Goal: Information Seeking & Learning: Compare options

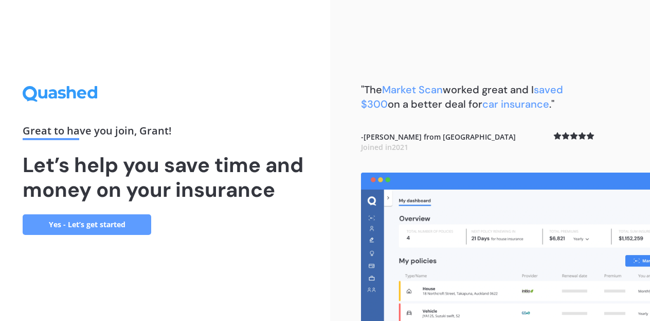
click at [127, 224] on link "Yes - Let’s get started" at bounding box center [87, 224] width 129 height 21
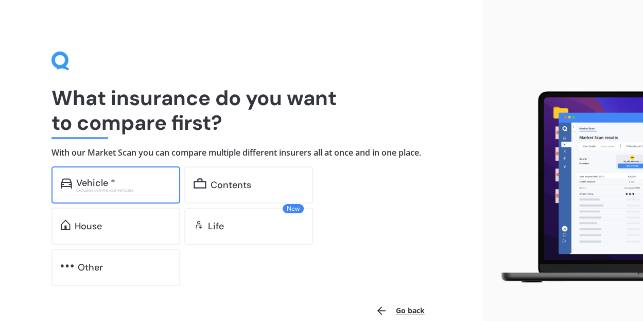
click at [119, 188] on div "Excludes commercial vehicles" at bounding box center [123, 190] width 95 height 4
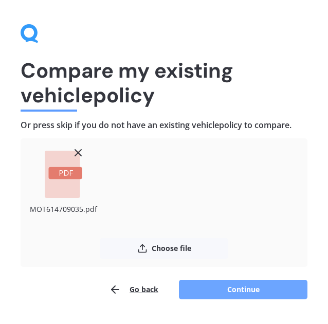
click at [232, 286] on button "Continue" at bounding box center [243, 290] width 129 height 20
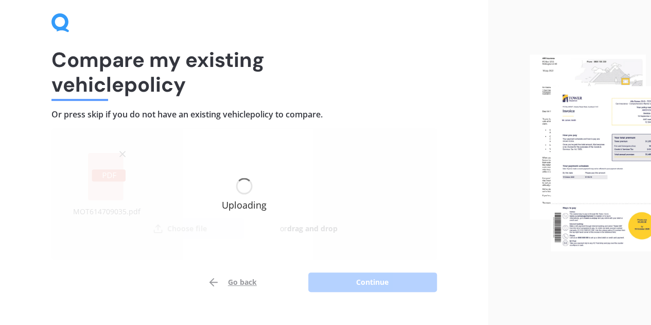
scroll to position [45, 0]
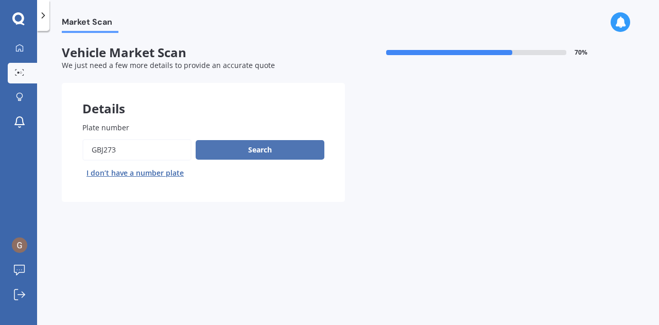
click at [266, 152] on button "Search" at bounding box center [260, 150] width 129 height 20
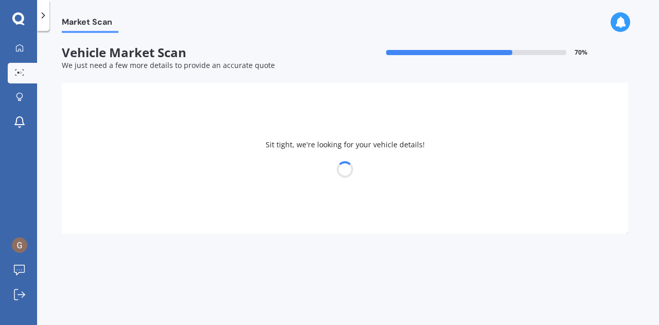
select select "FORD"
select select "MONDEO"
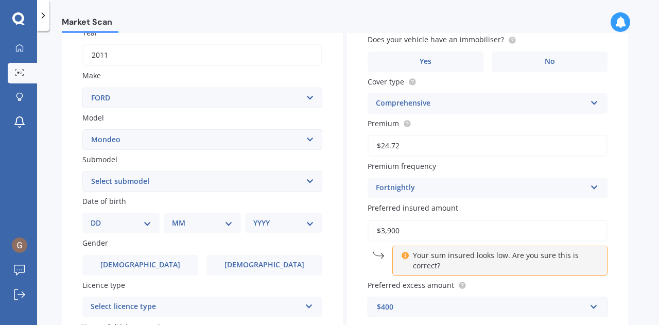
scroll to position [180, 0]
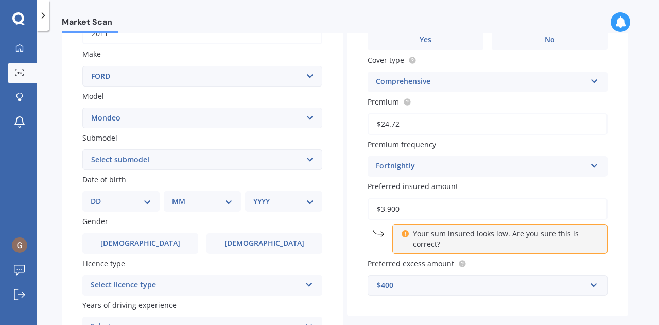
click at [143, 200] on select "DD 01 02 03 04 05 06 07 08 09 10 11 12 13 14 15 16 17 18 19 20 21 22 23 24 25 2…" at bounding box center [121, 201] width 61 height 11
select select "26"
click at [99, 197] on select "DD 01 02 03 04 05 06 07 08 09 10 11 12 13 14 15 16 17 18 19 20 21 22 23 24 25 2…" at bounding box center [121, 201] width 61 height 11
click at [192, 205] on select "MM 01 02 03 04 05 06 07 08 09 10 11 12" at bounding box center [204, 201] width 57 height 11
select select "03"
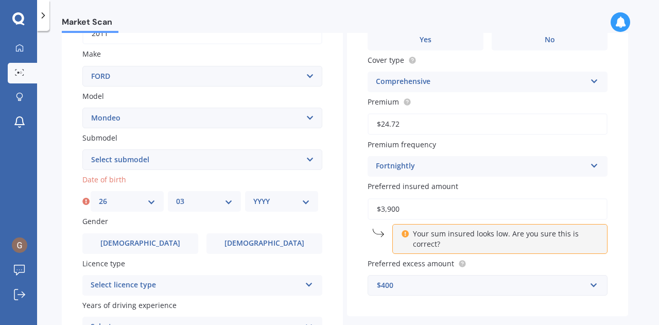
click at [176, 197] on select "MM 01 02 03 04 05 06 07 08 09 10 11 12" at bounding box center [204, 201] width 57 height 11
click at [269, 206] on select "YYYY 2025 2024 2023 2022 2021 2020 2019 2018 2017 2016 2015 2014 2013 2012 2011…" at bounding box center [281, 201] width 57 height 11
select select "1978"
click at [253, 197] on select "YYYY 2025 2024 2023 2022 2021 2020 2019 2018 2017 2016 2015 2014 2013 2012 2011…" at bounding box center [281, 201] width 57 height 11
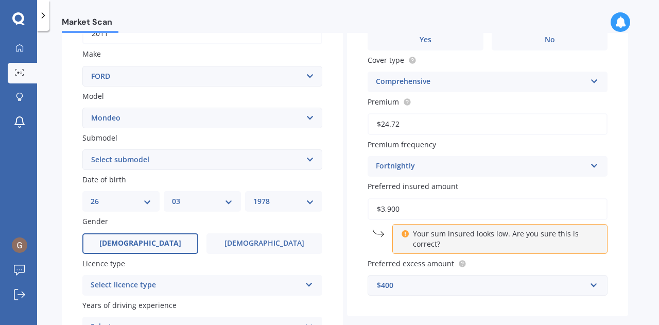
click at [176, 239] on label "[DEMOGRAPHIC_DATA]" at bounding box center [140, 243] width 116 height 21
click at [0, 0] on input "[DEMOGRAPHIC_DATA]" at bounding box center [0, 0] width 0 height 0
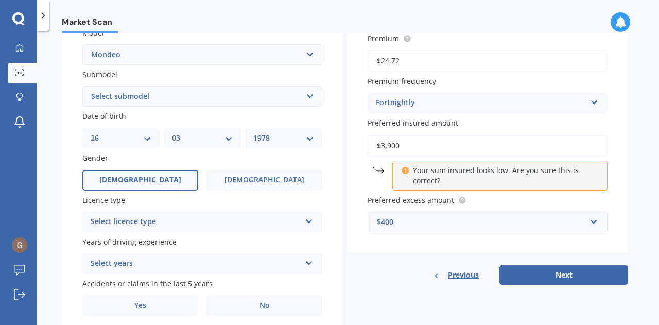
scroll to position [243, 0]
click at [193, 226] on div "Select licence type" at bounding box center [196, 221] width 210 height 12
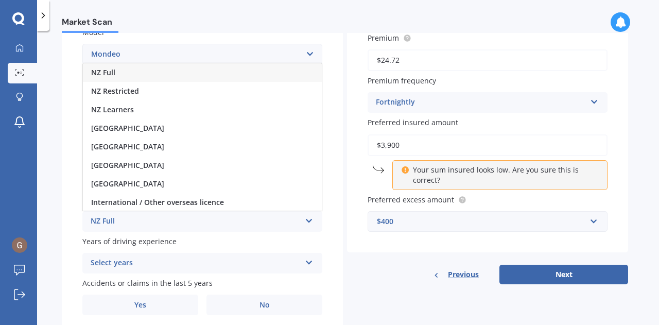
click at [182, 69] on div "NZ Full" at bounding box center [202, 72] width 239 height 19
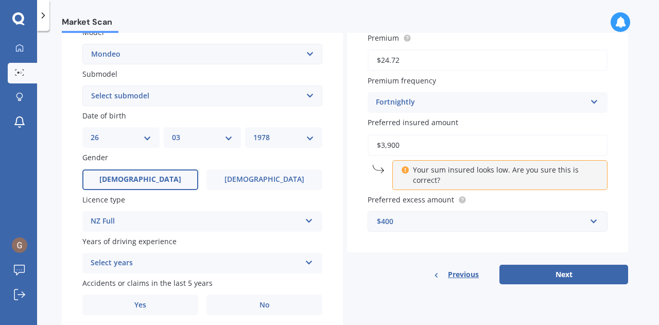
scroll to position [282, 0]
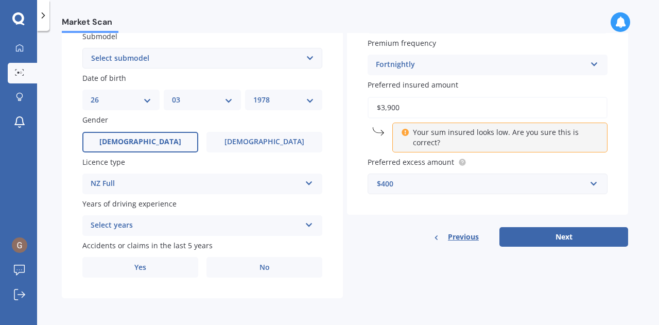
click at [163, 225] on div "Select years" at bounding box center [196, 225] width 210 height 12
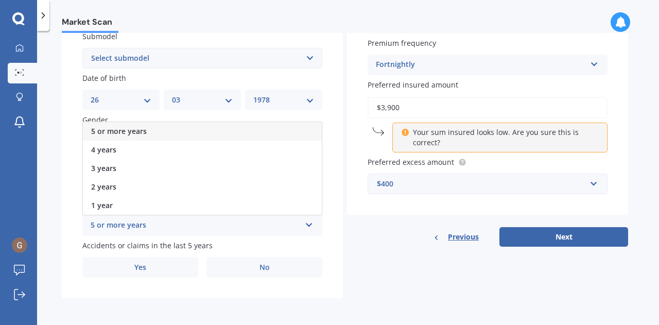
click at [158, 129] on div "5 or more years" at bounding box center [202, 131] width 239 height 19
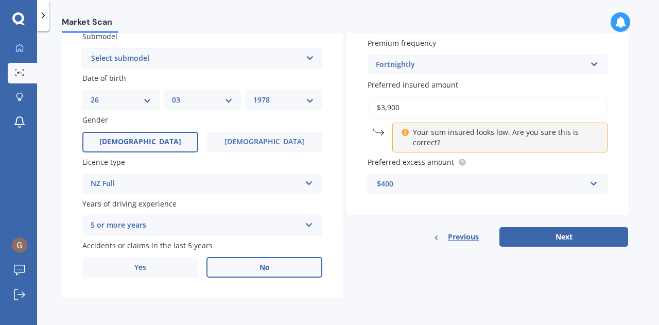
click at [252, 273] on label "No" at bounding box center [264, 267] width 116 height 21
click at [0, 0] on input "No" at bounding box center [0, 0] width 0 height 0
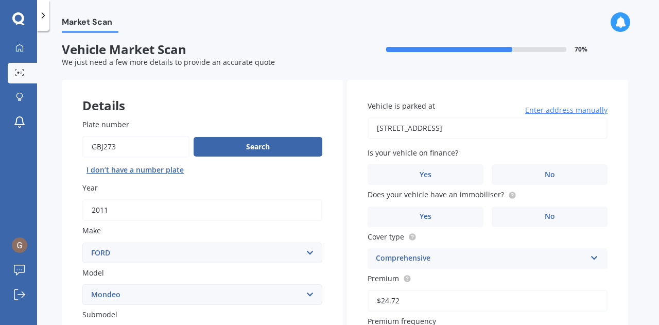
scroll to position [0, 0]
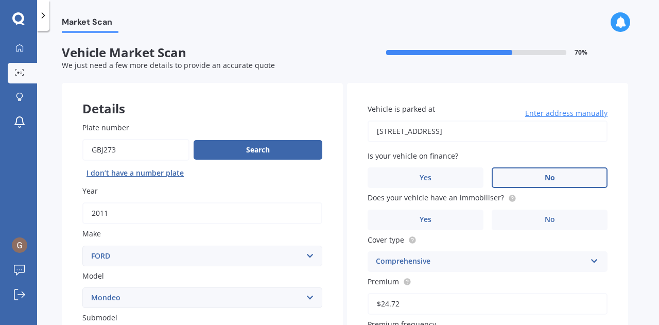
click at [524, 174] on label "No" at bounding box center [549, 177] width 116 height 21
click at [0, 0] on input "No" at bounding box center [0, 0] width 0 height 0
click at [522, 223] on label "No" at bounding box center [549, 219] width 116 height 21
click at [0, 0] on input "No" at bounding box center [0, 0] width 0 height 0
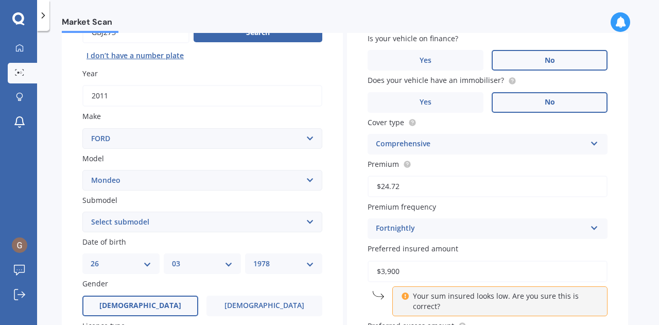
scroll to position [118, 0]
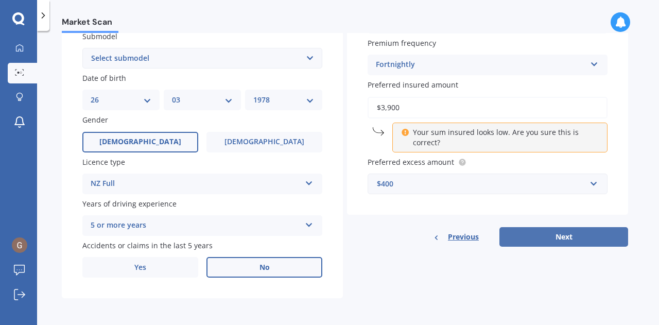
click at [543, 230] on button "Next" at bounding box center [563, 237] width 129 height 20
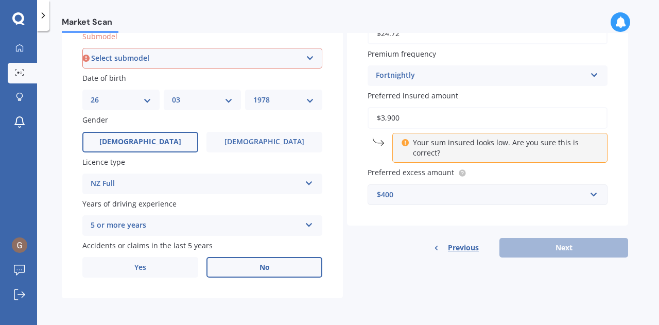
scroll to position [279, 0]
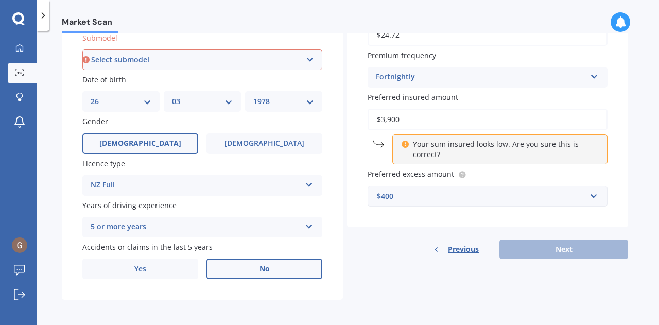
click at [311, 56] on select "Select submodel (All other) 2.0 Litre 2.3 Litre 2.3 Litre Zetec 3.0 Litre V6 Am…" at bounding box center [202, 59] width 240 height 21
click at [287, 56] on select "Select submodel (All other) 2.0 Litre 2.3 Litre 2.3 Litre Zetec 3.0 Litre V6 Am…" at bounding box center [202, 59] width 240 height 21
select select "2.0 LITRE"
click at [82, 50] on select "Select submodel (All other) 2.0 Litre 2.3 Litre 2.3 Litre Zetec 3.0 Litre V6 Am…" at bounding box center [202, 59] width 240 height 21
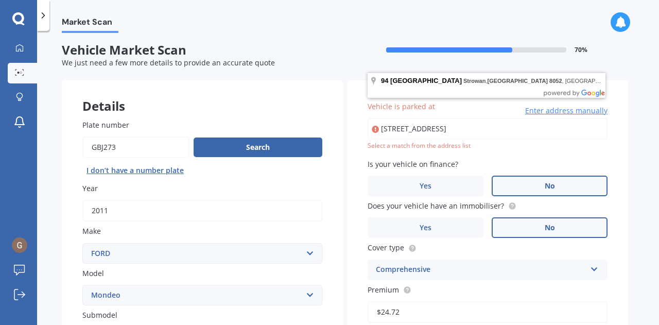
scroll to position [0, 0]
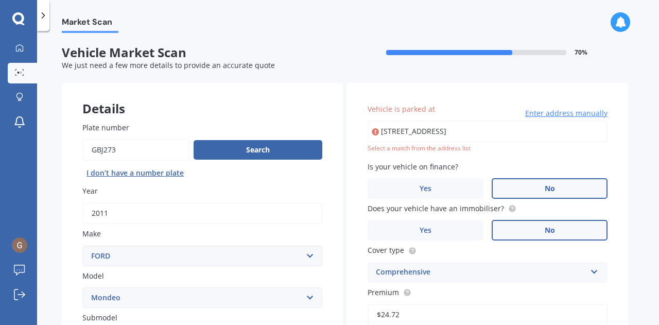
type input "[STREET_ADDRESS]"
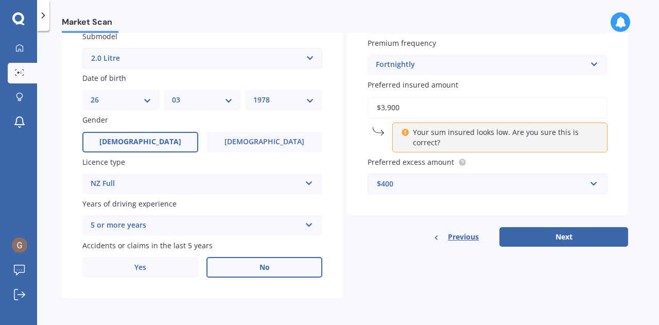
scroll to position [282, 0]
click at [554, 239] on button "Next" at bounding box center [563, 237] width 129 height 20
select select "26"
select select "03"
select select "1978"
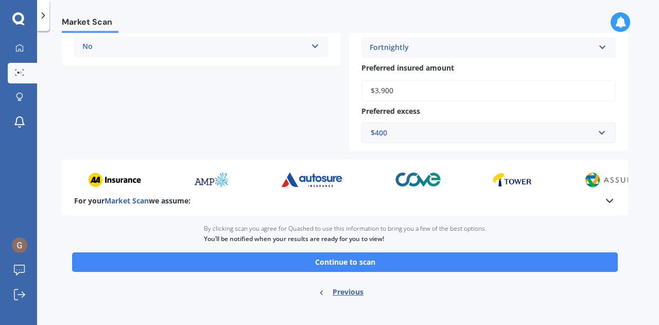
scroll to position [292, 0]
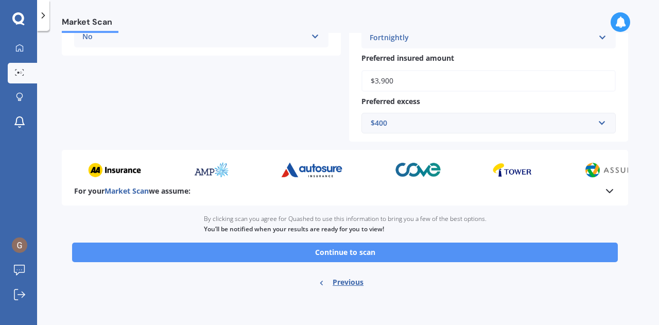
click at [307, 255] on button "Continue to scan" at bounding box center [344, 252] width 545 height 20
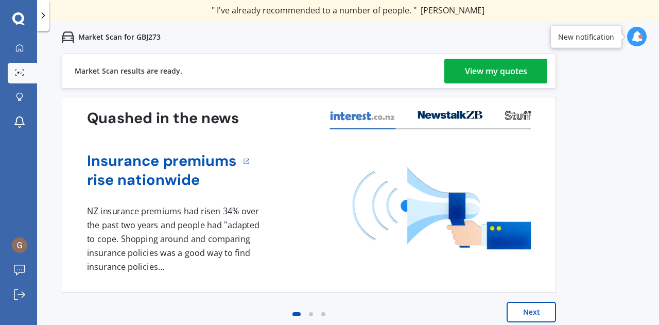
click at [515, 70] on div "View my quotes" at bounding box center [496, 71] width 62 height 25
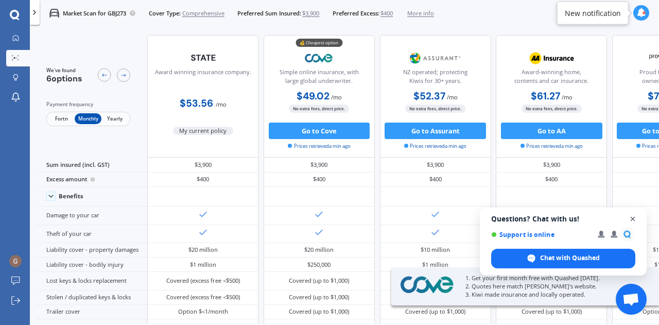
click at [633, 218] on span "Open chat" at bounding box center [632, 219] width 13 height 13
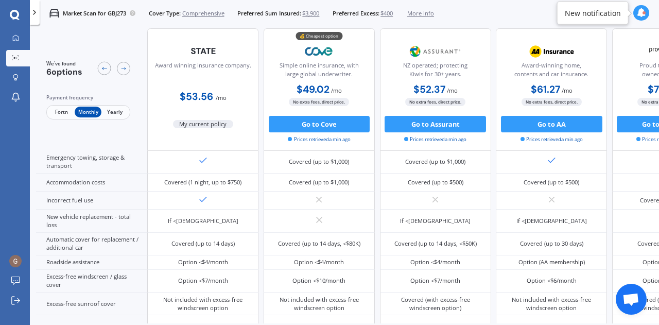
scroll to position [248, 0]
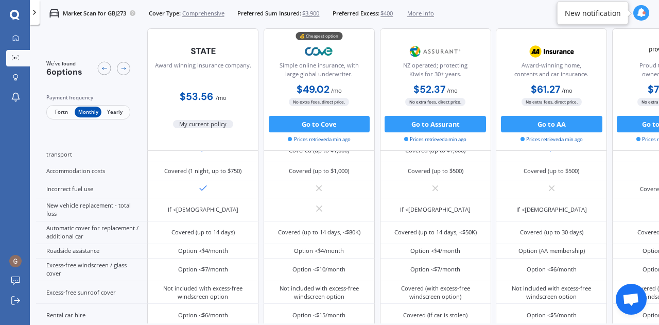
click at [54, 113] on span "Fortn" at bounding box center [61, 112] width 27 height 11
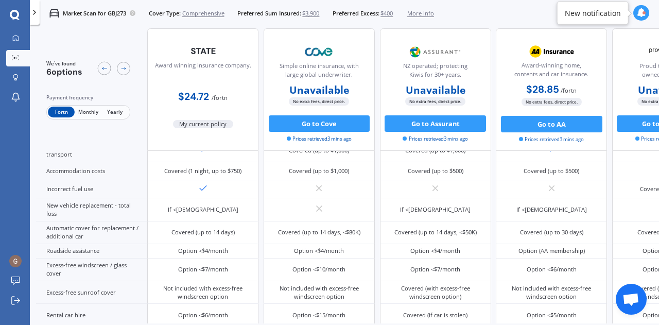
click at [89, 112] on span "Monthly" at bounding box center [88, 112] width 27 height 11
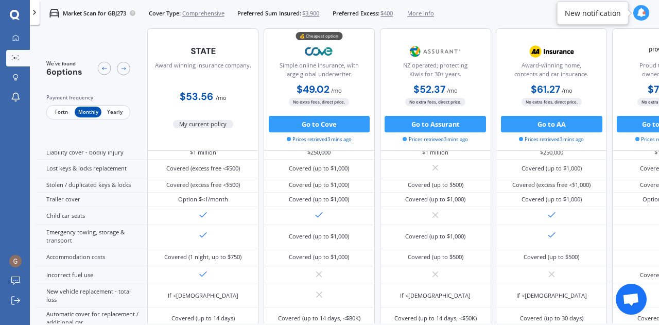
scroll to position [135, 0]
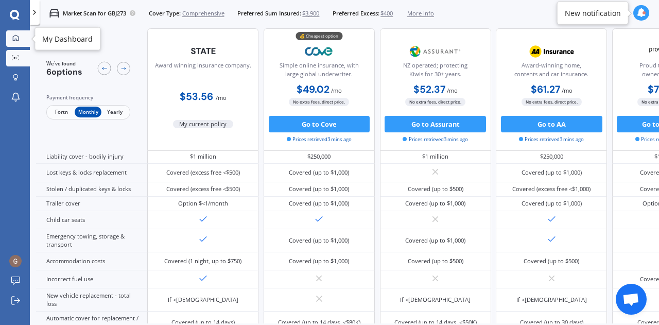
click at [14, 41] on div at bounding box center [15, 38] width 12 height 8
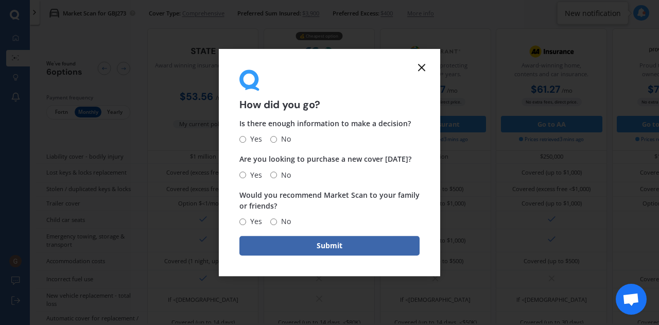
click at [276, 172] on input "No" at bounding box center [273, 174] width 7 height 7
radio input "true"
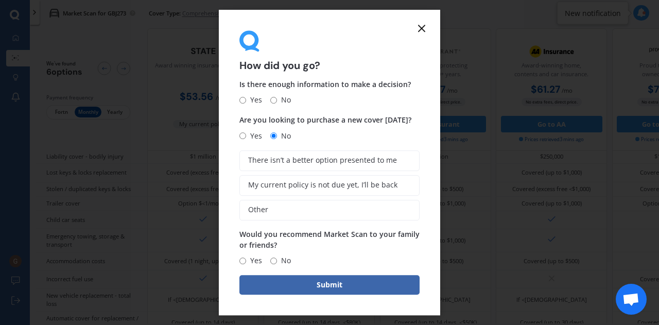
click at [243, 100] on input "Yes" at bounding box center [242, 100] width 7 height 7
radio input "true"
click at [267, 183] on span "My current policy is not due yet, I’ll be back" at bounding box center [322, 185] width 149 height 9
click at [0, 0] on input "My current policy is not due yet, I’ll be back" at bounding box center [0, 0] width 0 height 0
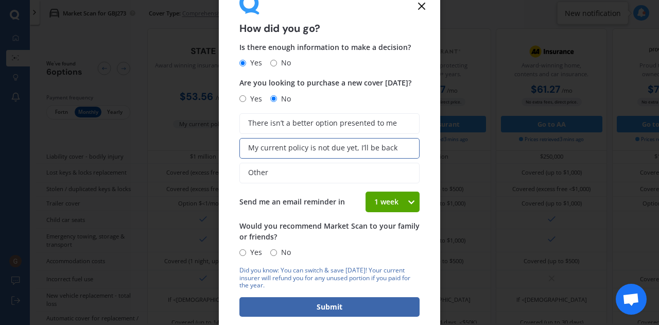
scroll to position [4, 0]
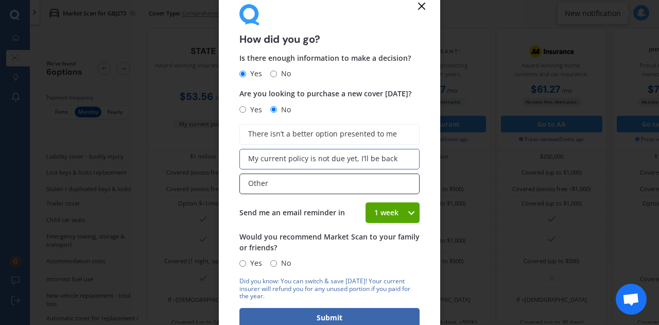
click at [258, 179] on span "Other" at bounding box center [258, 183] width 20 height 9
click at [0, 0] on input "Other" at bounding box center [0, 0] width 0 height 0
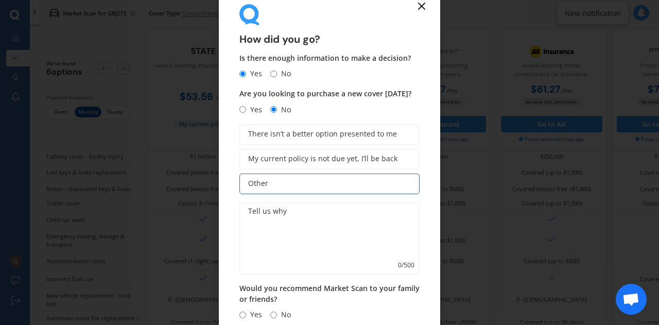
scroll to position [36, 0]
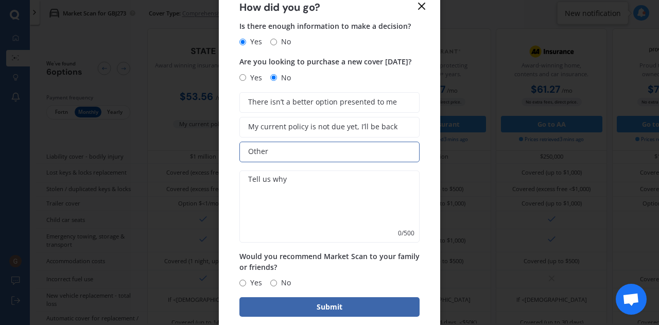
click at [242, 280] on input "Yes" at bounding box center [242, 282] width 7 height 7
radio input "true"
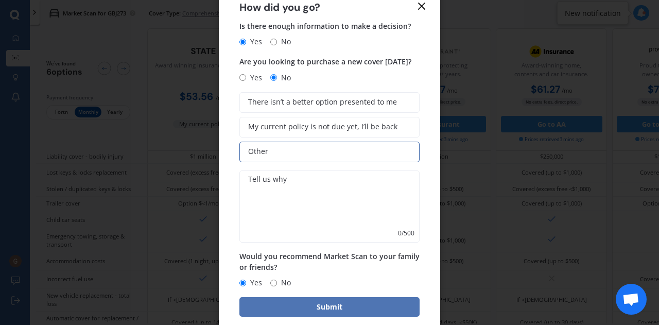
click at [299, 307] on button "Submit" at bounding box center [329, 307] width 180 height 20
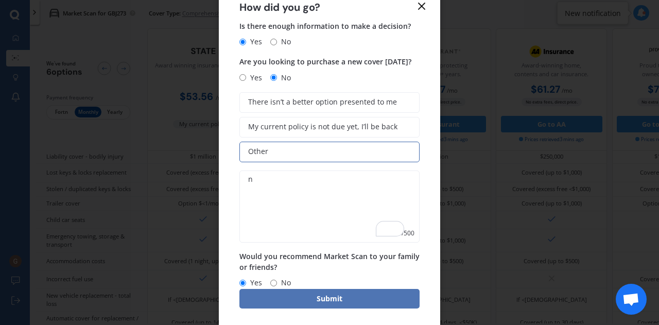
type textarea "n"
click at [303, 303] on button "Submit" at bounding box center [329, 299] width 180 height 20
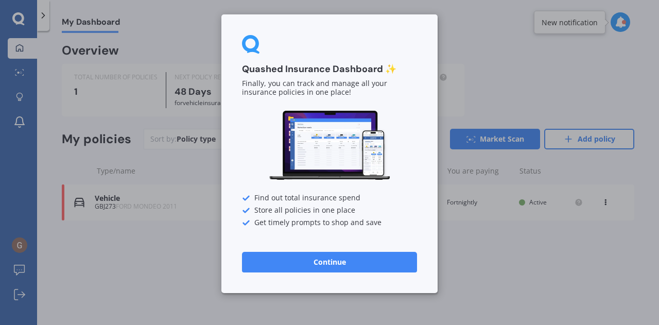
click at [321, 256] on button "Continue" at bounding box center [329, 262] width 175 height 21
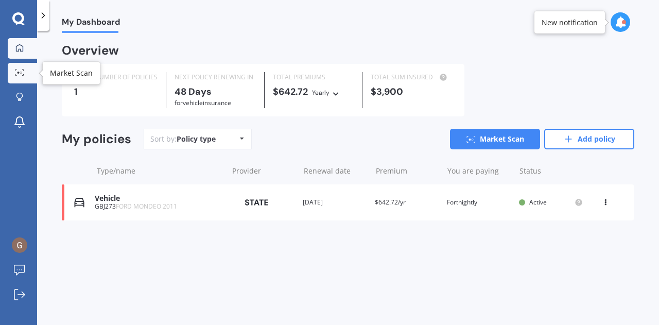
click at [20, 77] on link "Market Scan" at bounding box center [22, 73] width 29 height 21
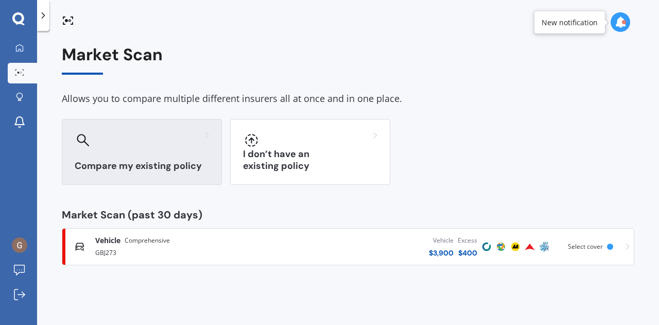
click at [125, 148] on div at bounding box center [142, 140] width 134 height 16
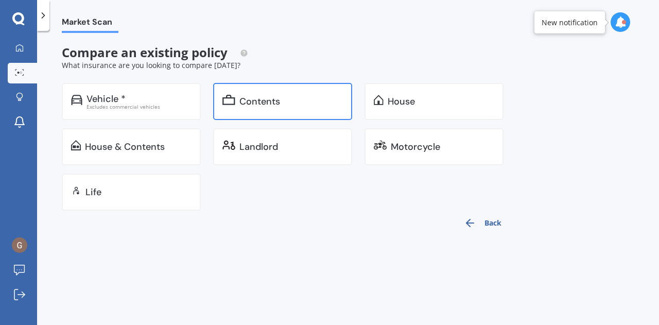
click at [252, 106] on div "Contents" at bounding box center [259, 101] width 41 height 10
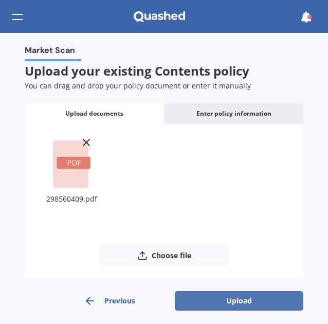
click at [244, 302] on button "Upload" at bounding box center [239, 301] width 129 height 20
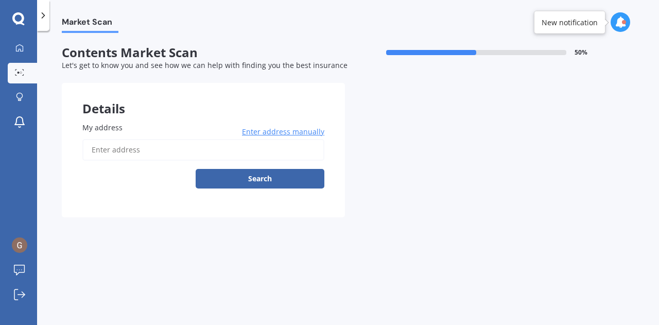
click at [120, 150] on input "My address" at bounding box center [203, 150] width 242 height 22
type input "[STREET_ADDRESS]"
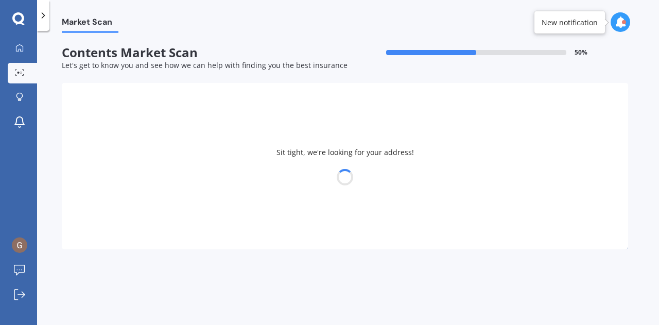
select select "26"
select select "03"
select select "1978"
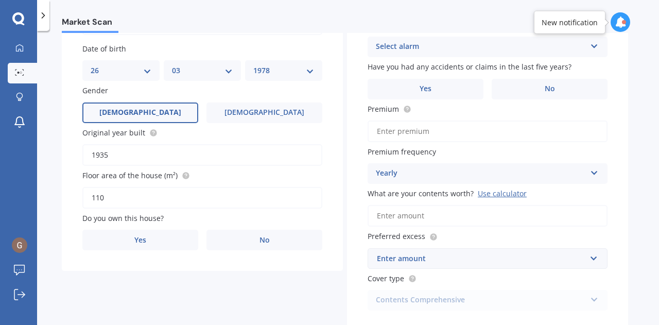
scroll to position [126, 0]
click at [118, 235] on label "Yes" at bounding box center [140, 239] width 116 height 21
click at [0, 0] on input "Yes" at bounding box center [0, 0] width 0 height 0
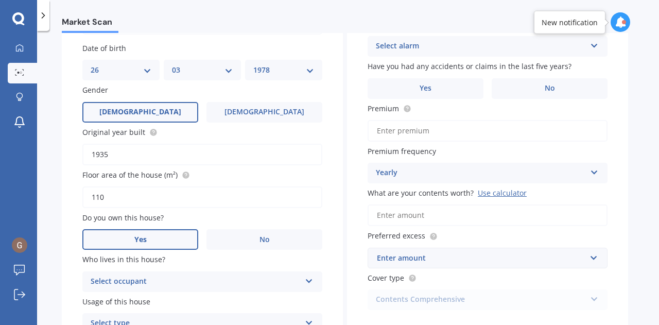
scroll to position [185, 0]
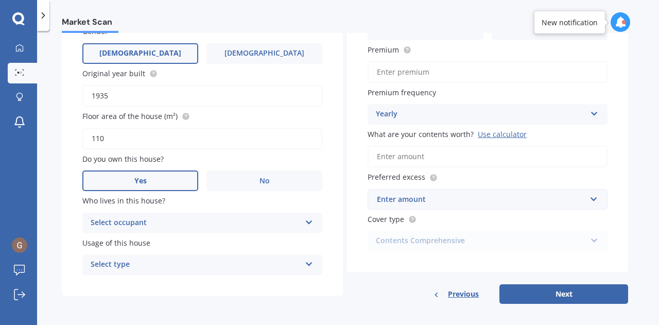
click at [124, 226] on div "Select occupant" at bounding box center [196, 223] width 210 height 12
click at [116, 243] on div "Owner" at bounding box center [202, 243] width 239 height 19
click at [116, 263] on div "Select type" at bounding box center [196, 264] width 210 height 12
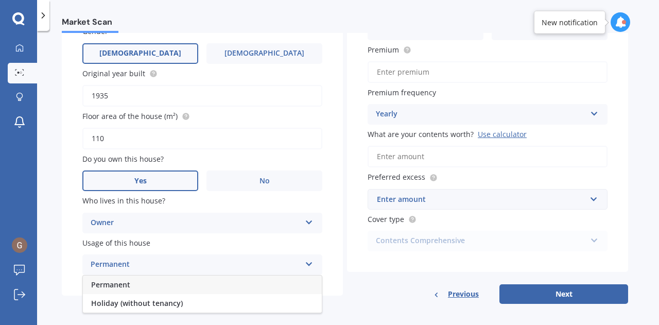
click at [116, 286] on span "Permanent" at bounding box center [110, 284] width 39 height 10
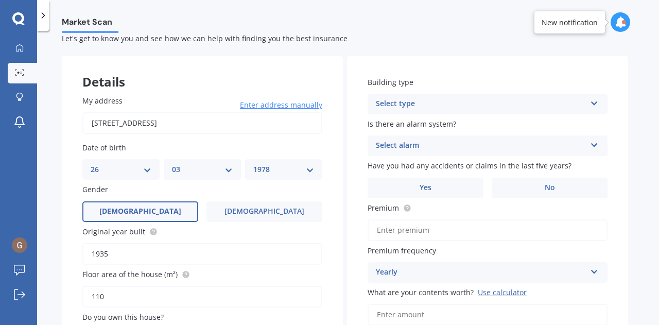
scroll to position [0, 0]
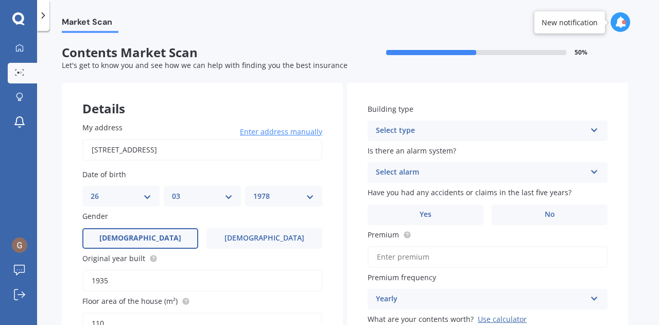
click at [470, 125] on div "Select type" at bounding box center [481, 131] width 210 height 12
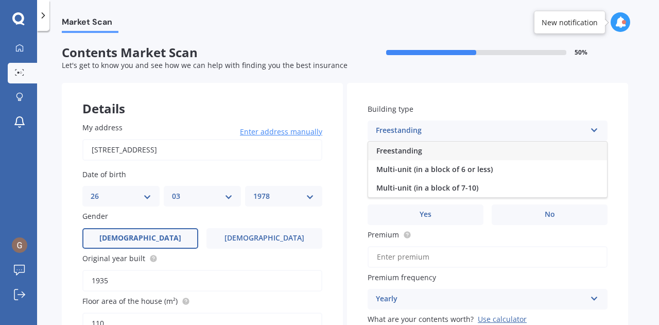
click at [418, 151] on span "Freestanding" at bounding box center [399, 151] width 46 height 10
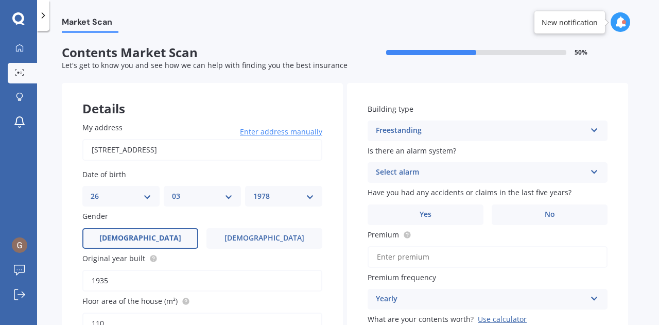
click at [426, 172] on div "Select alarm" at bounding box center [481, 172] width 210 height 12
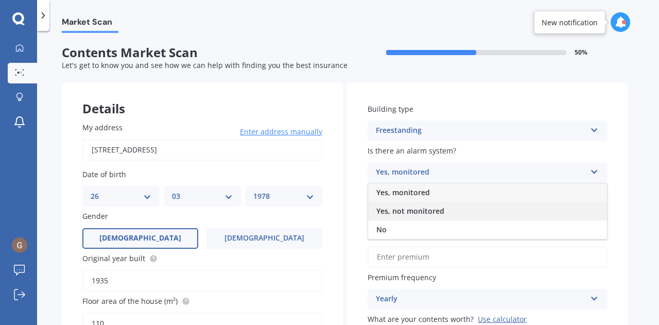
click at [415, 209] on span "Yes, not monitored" at bounding box center [410, 211] width 68 height 10
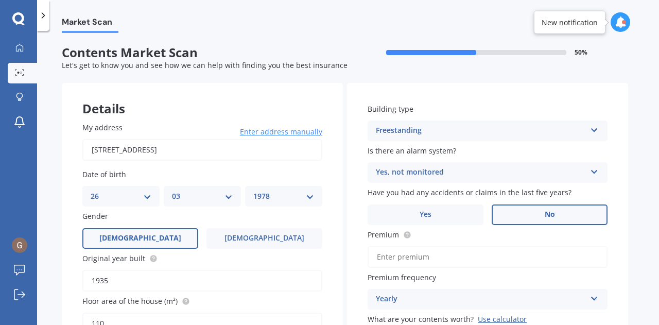
click at [533, 210] on label "No" at bounding box center [549, 214] width 116 height 21
click at [0, 0] on input "No" at bounding box center [0, 0] width 0 height 0
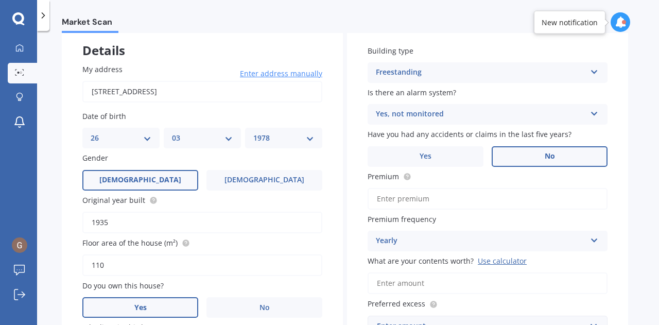
scroll to position [59, 0]
click at [426, 198] on input "Premium" at bounding box center [487, 198] width 240 height 22
type input "$1,036.60"
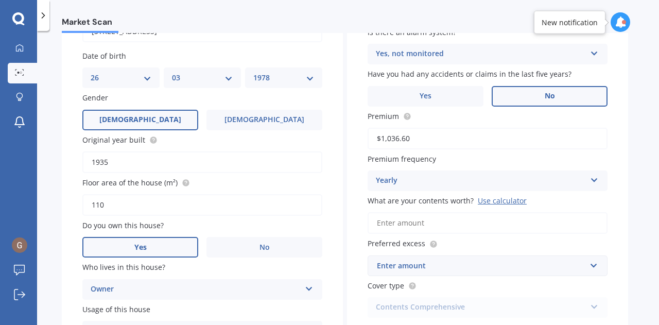
scroll to position [149, 0]
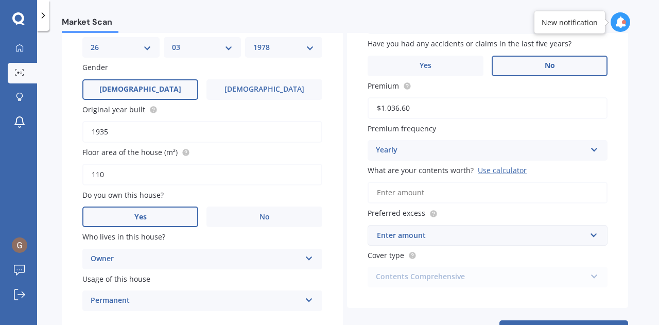
click at [429, 192] on input "What are your contents worth? Use calculator" at bounding box center [487, 193] width 240 height 22
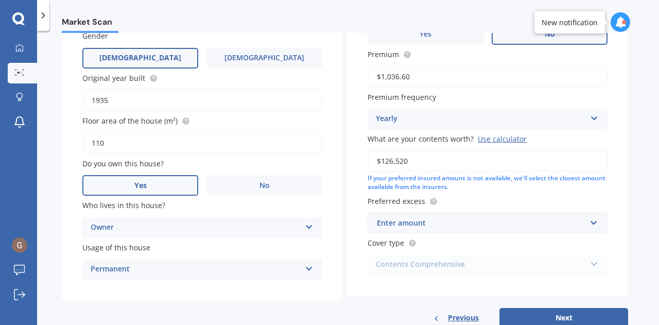
scroll to position [184, 0]
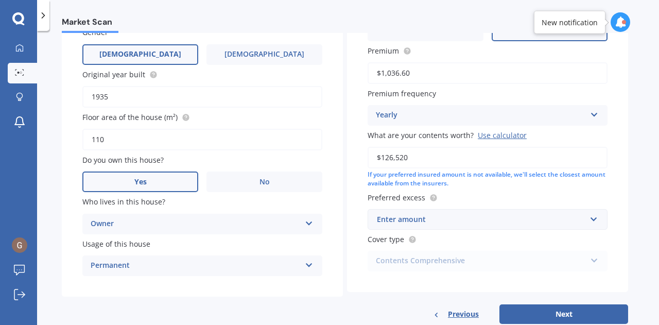
type input "$126,520"
click at [413, 223] on div "Enter amount" at bounding box center [481, 219] width 209 height 11
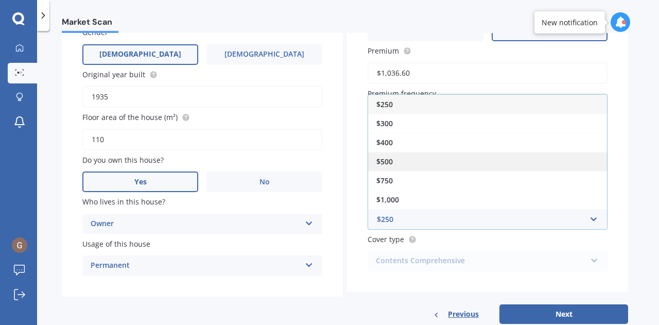
click at [408, 157] on div "$500" at bounding box center [487, 161] width 239 height 19
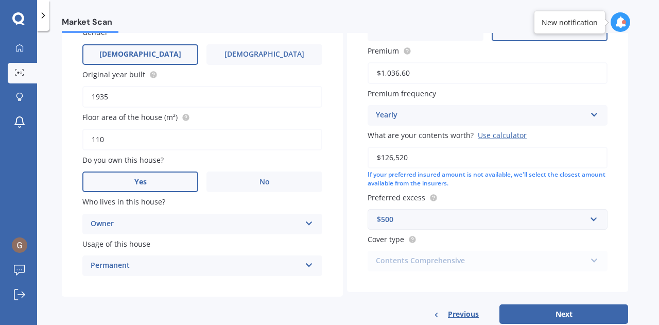
scroll to position [211, 0]
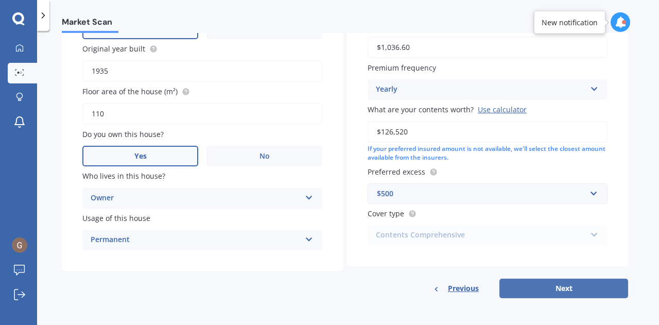
click at [533, 290] on button "Next" at bounding box center [563, 288] width 129 height 20
select select "26"
select select "03"
select select "1978"
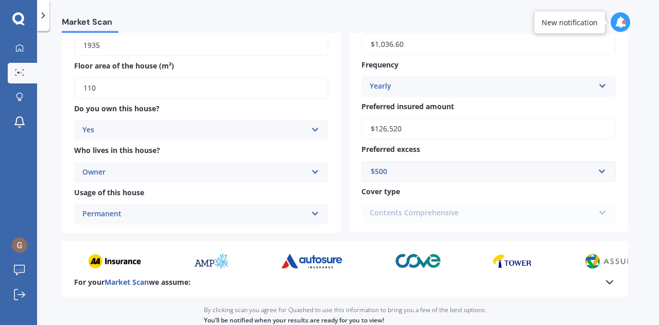
scroll to position [292, 0]
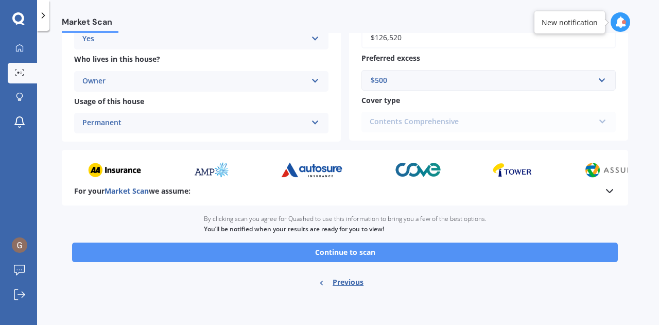
click at [429, 254] on button "Continue to scan" at bounding box center [344, 252] width 545 height 20
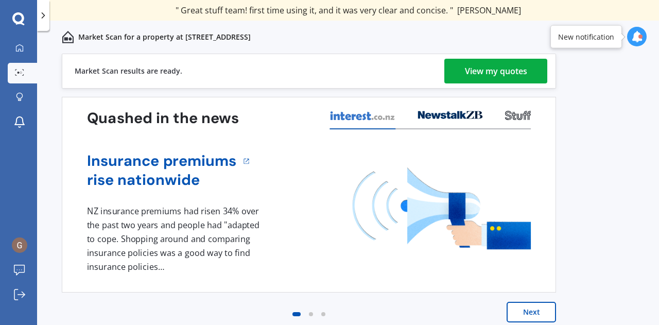
click at [515, 75] on div "View my quotes" at bounding box center [496, 71] width 62 height 25
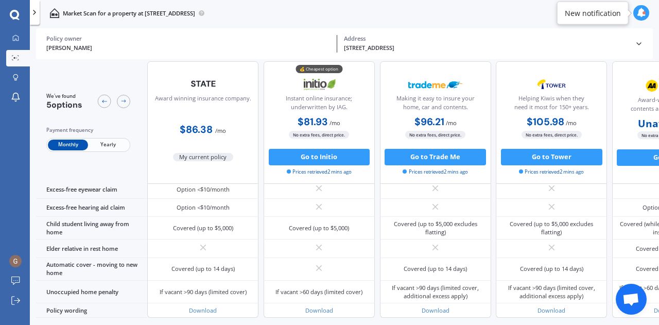
scroll to position [751, 0]
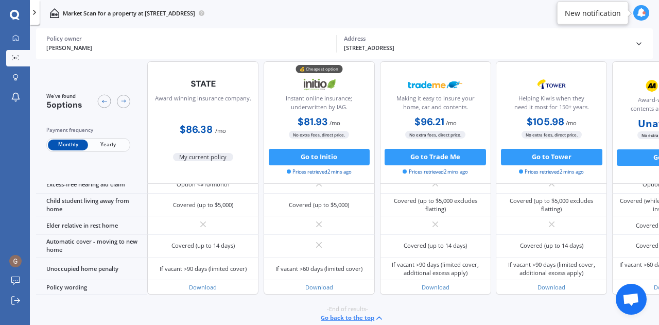
click at [37, 15] on icon at bounding box center [34, 12] width 8 height 8
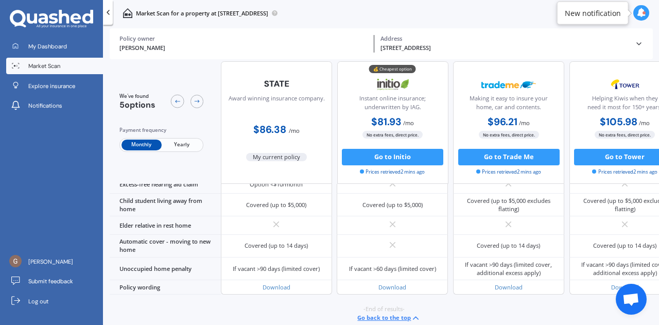
click at [109, 17] on div at bounding box center [108, 12] width 10 height 25
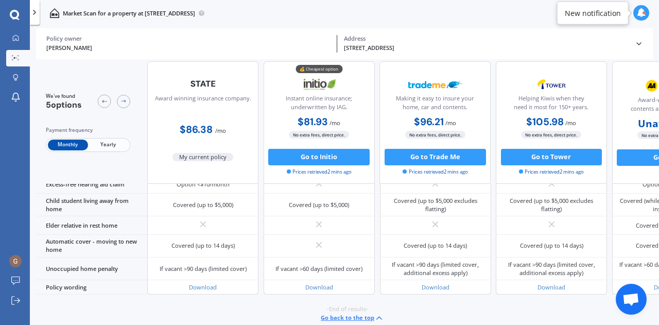
click at [32, 12] on icon at bounding box center [34, 12] width 8 height 8
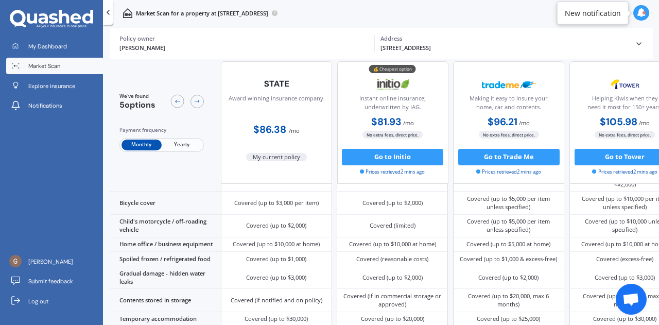
scroll to position [460, 0]
click at [49, 67] on span "Market Scan" at bounding box center [44, 66] width 32 height 8
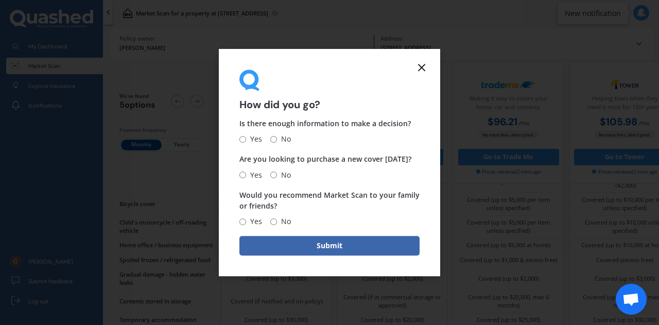
click at [244, 138] on input "Yes" at bounding box center [242, 139] width 7 height 7
radio input "true"
click at [272, 174] on input "No" at bounding box center [273, 174] width 7 height 7
radio input "true"
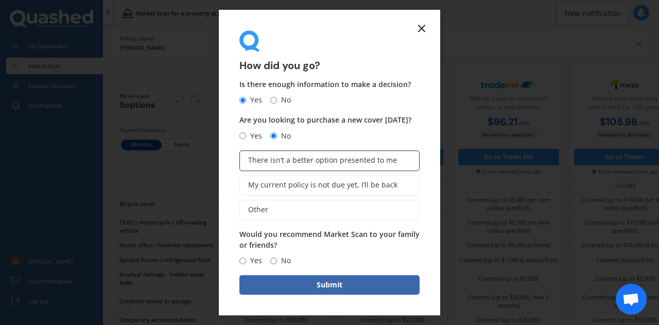
click at [266, 164] on span "There isn’t a better option presented to me" at bounding box center [322, 160] width 149 height 9
click at [0, 0] on input "There isn’t a better option presented to me" at bounding box center [0, 0] width 0 height 0
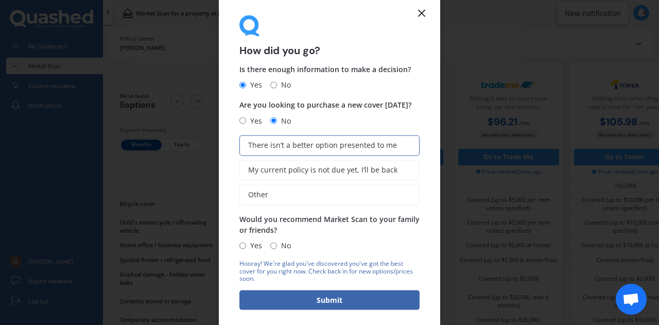
click at [244, 246] on input "Yes" at bounding box center [242, 245] width 7 height 7
radio input "true"
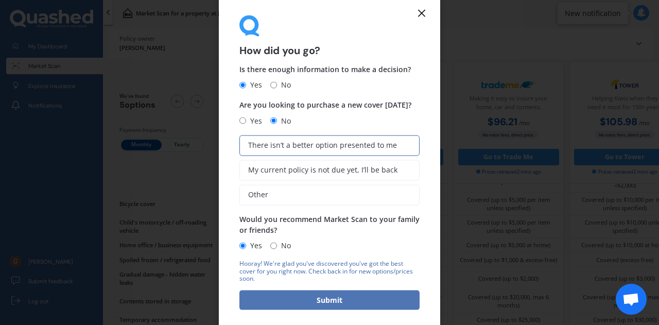
click at [277, 298] on button "Submit" at bounding box center [329, 300] width 180 height 20
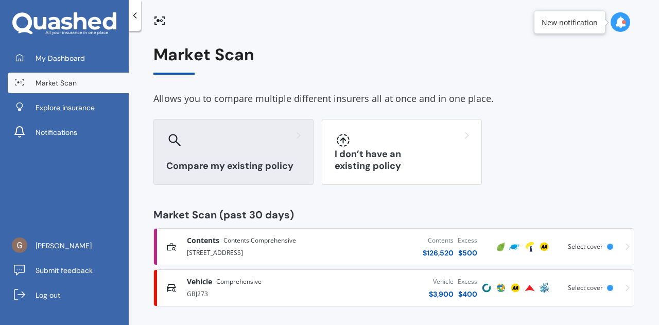
click at [209, 150] on div "Compare my existing policy" at bounding box center [233, 152] width 160 height 66
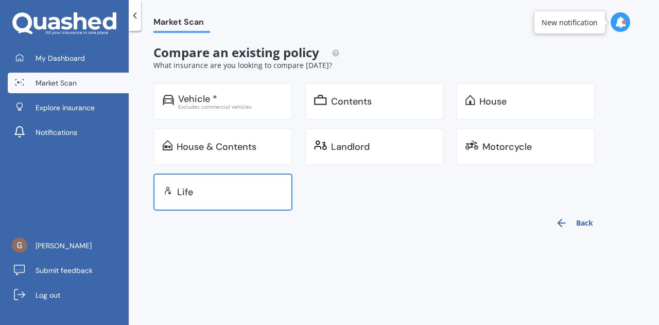
click at [214, 188] on div "Life" at bounding box center [230, 192] width 106 height 10
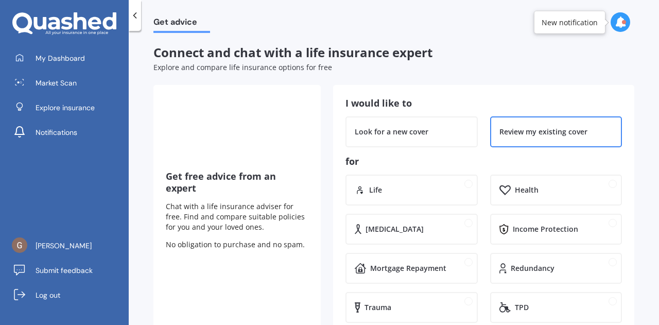
click at [528, 129] on div "Review my existing cover" at bounding box center [543, 132] width 88 height 10
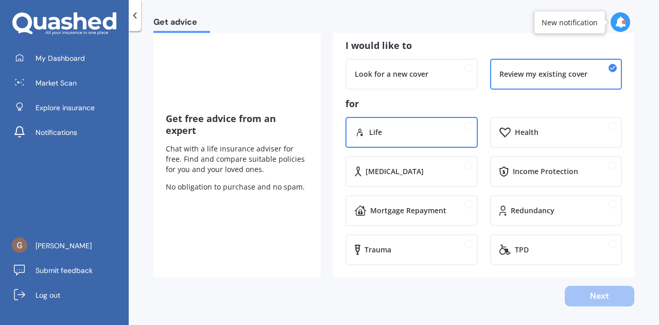
click at [401, 141] on div "Life" at bounding box center [411, 132] width 132 height 31
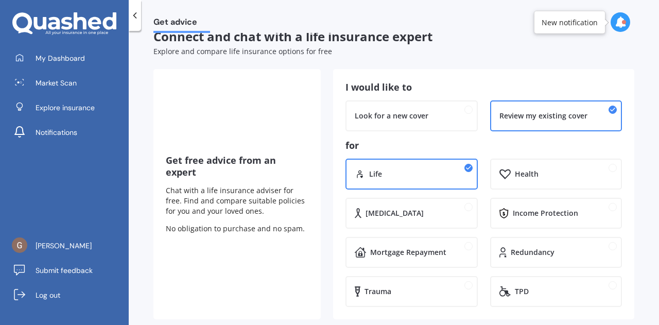
scroll to position [0, 0]
